Goal: Transaction & Acquisition: Book appointment/travel/reservation

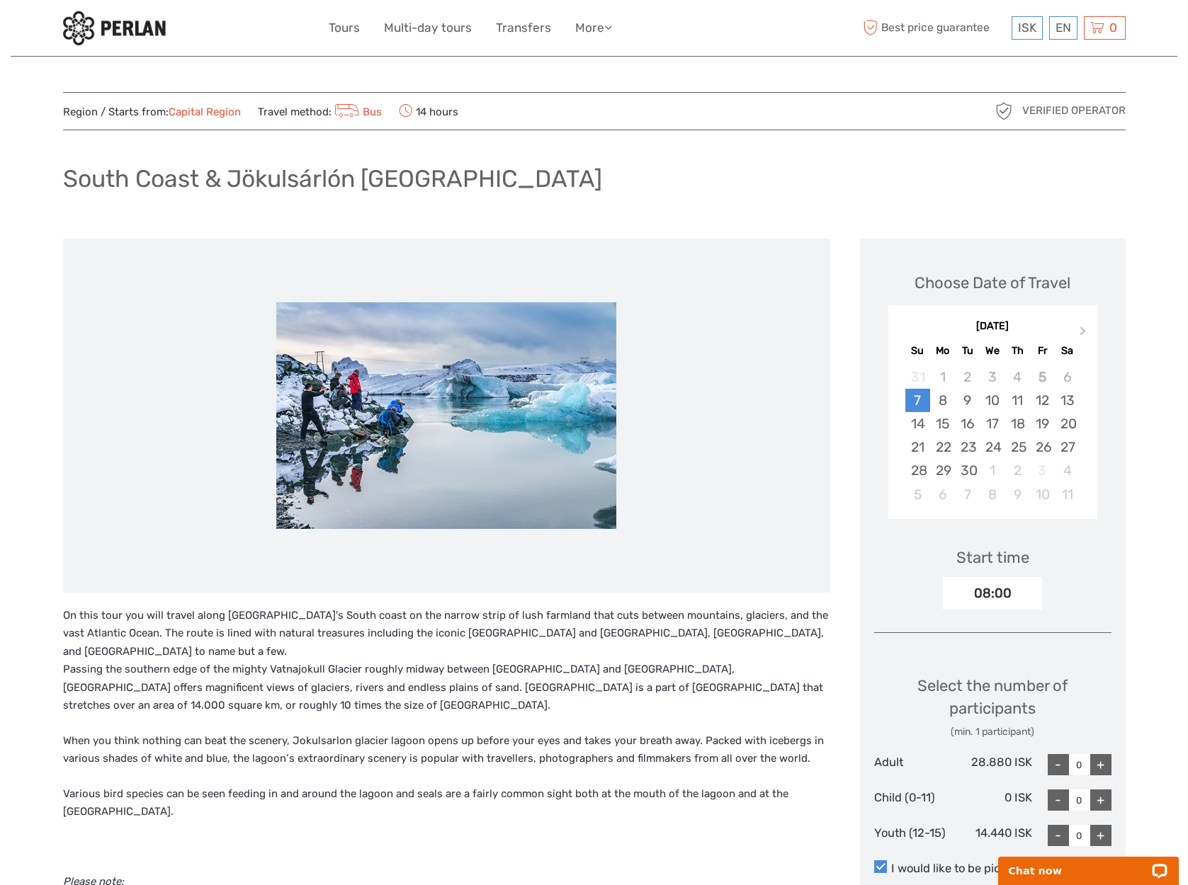
click at [768, 698] on p "On this tour you will travel along [GEOGRAPHIC_DATA]'s South coast on the narro…" at bounding box center [446, 661] width 767 height 108
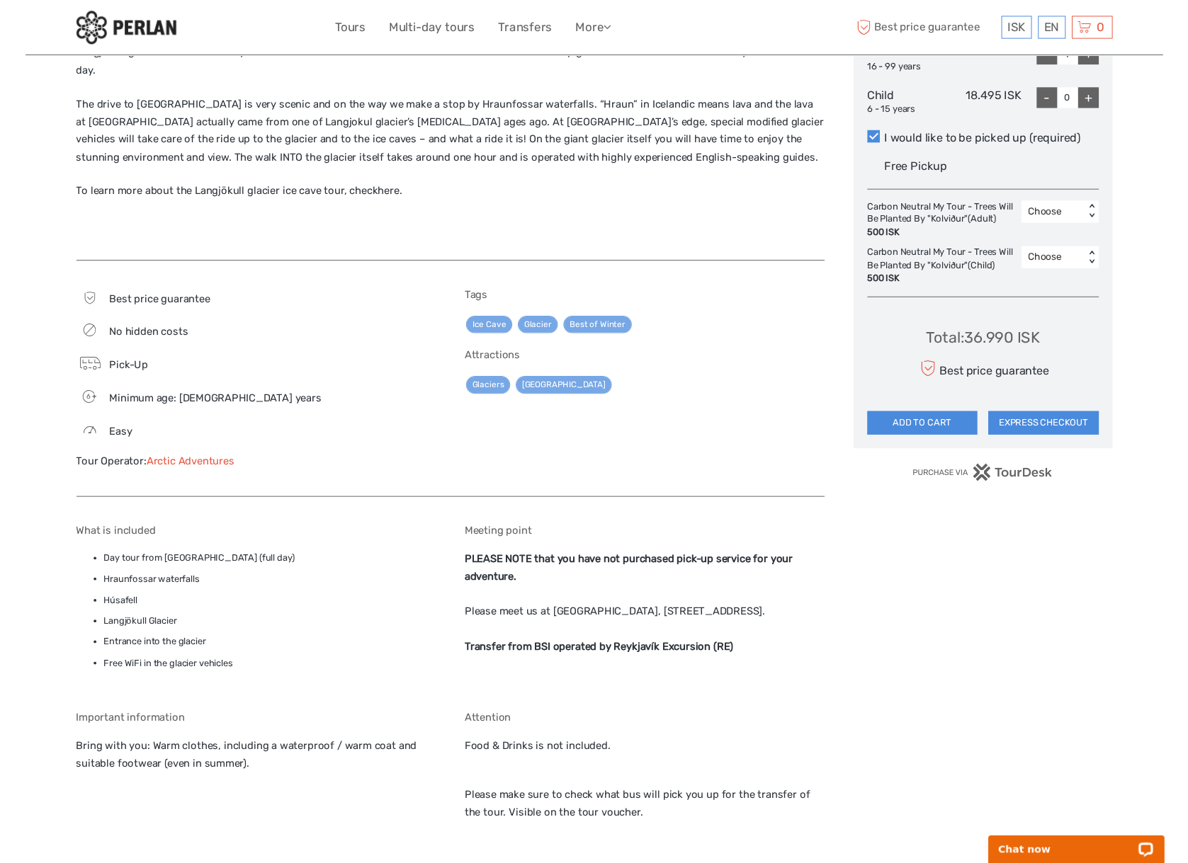
scroll to position [608, 0]
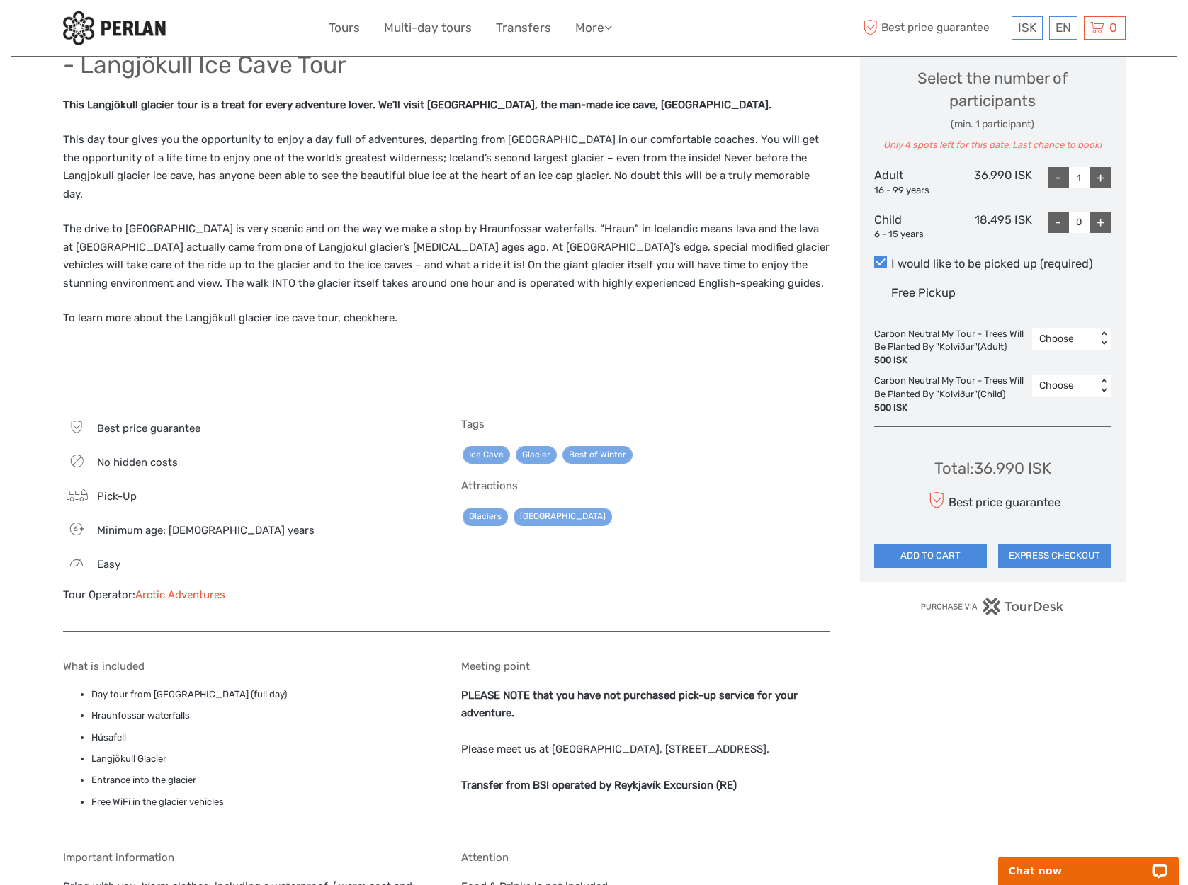
click at [836, 698] on div "Into the Glacier from Reykjavík - Langjökull Ice Cave Tour This Langjökull glac…" at bounding box center [461, 339] width 797 height 1417
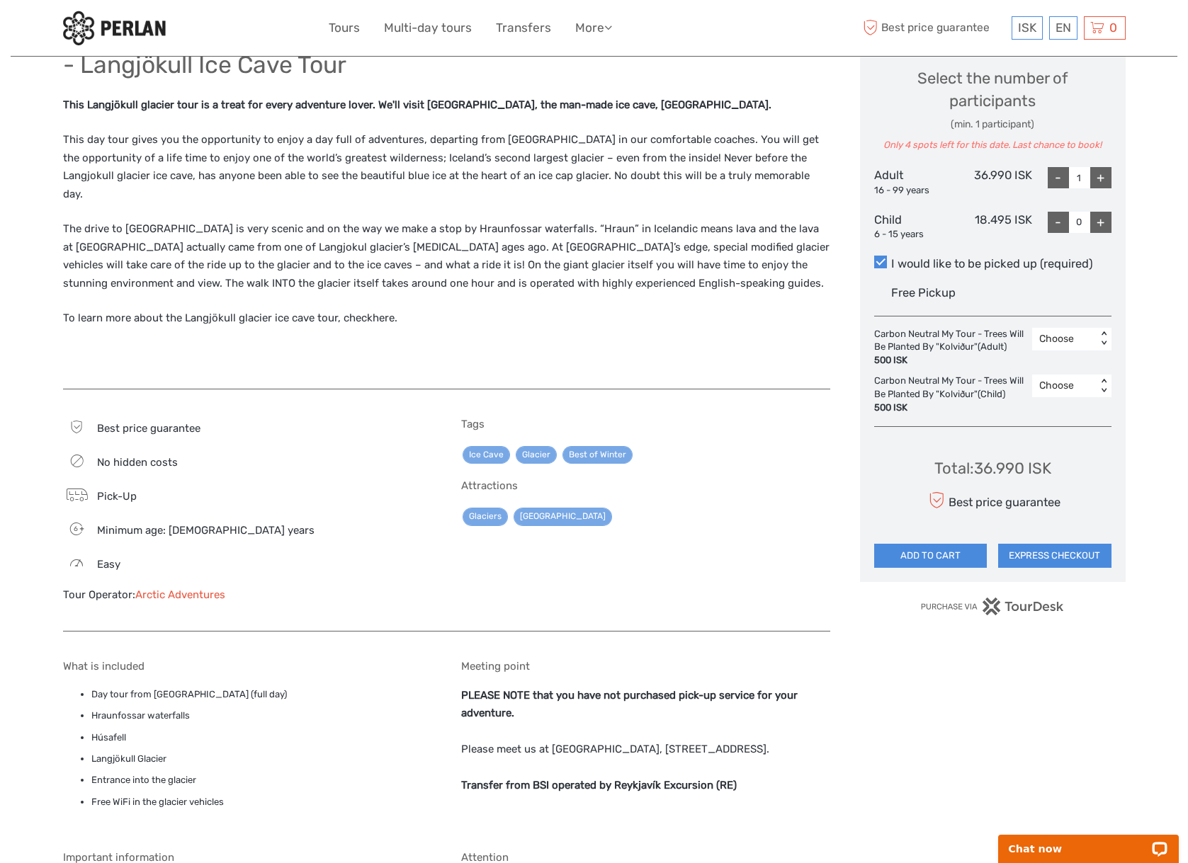
scroll to position [0, 0]
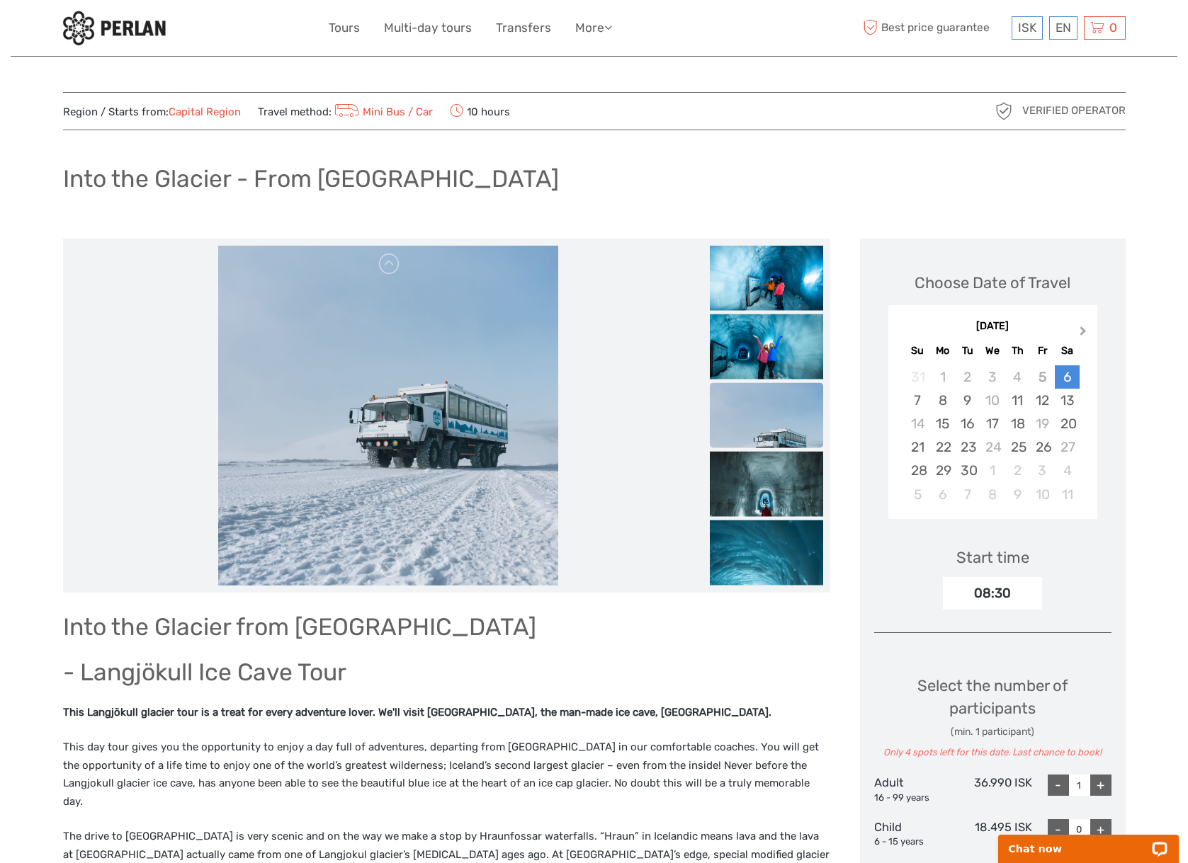
click at [1083, 334] on button "Next Month" at bounding box center [1084, 334] width 23 height 23
click at [1083, 333] on span "Next Month" at bounding box center [1083, 334] width 0 height 21
click at [975, 425] on div "16" at bounding box center [967, 423] width 25 height 23
